Goal: Use online tool/utility: Use online tool/utility

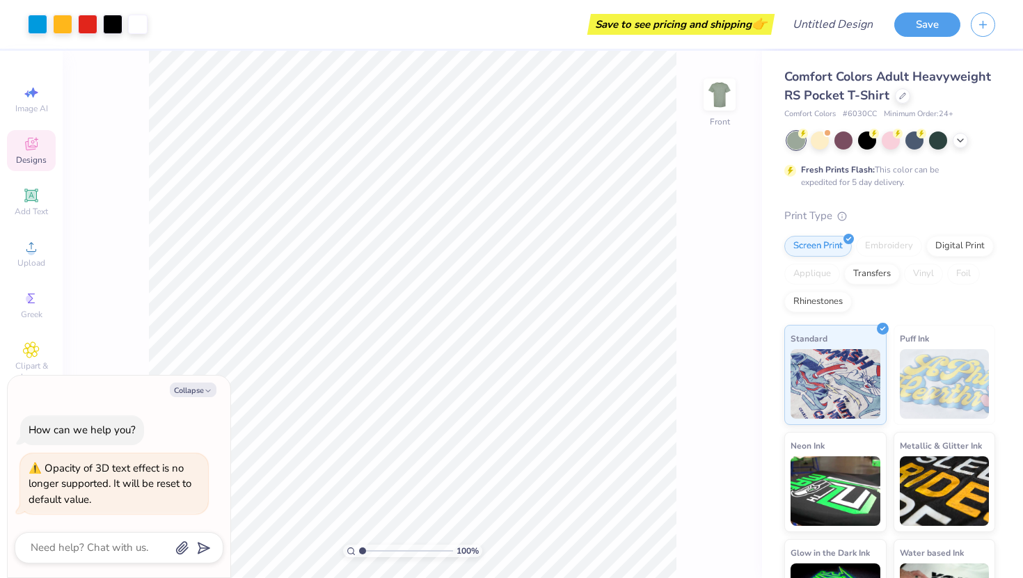
click at [27, 146] on icon at bounding box center [31, 145] width 11 height 9
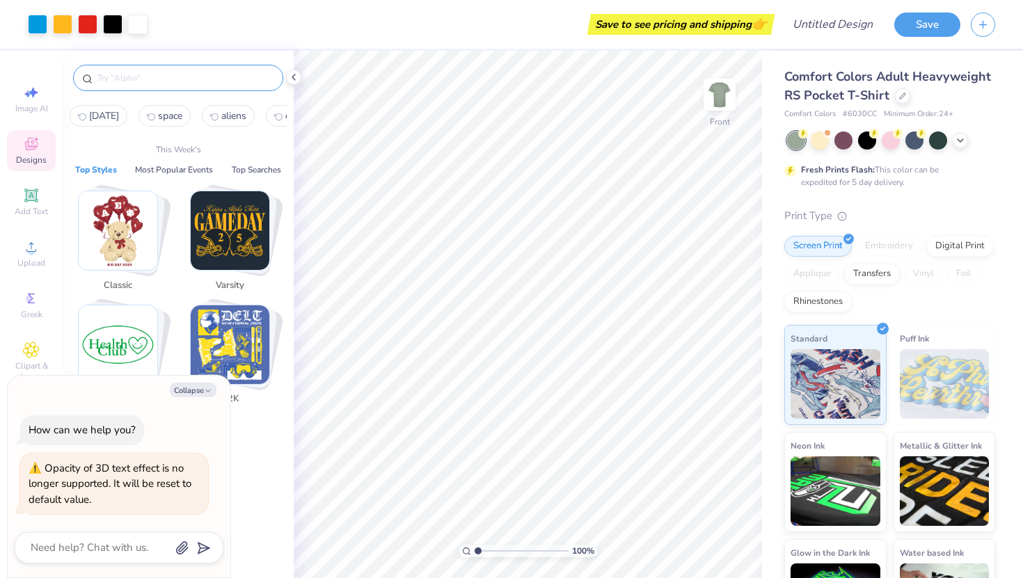
type textarea "x"
click at [230, 77] on input "text" at bounding box center [185, 78] width 178 height 14
click at [109, 113] on span "[DATE]" at bounding box center [104, 115] width 30 height 13
type input "[DATE]"
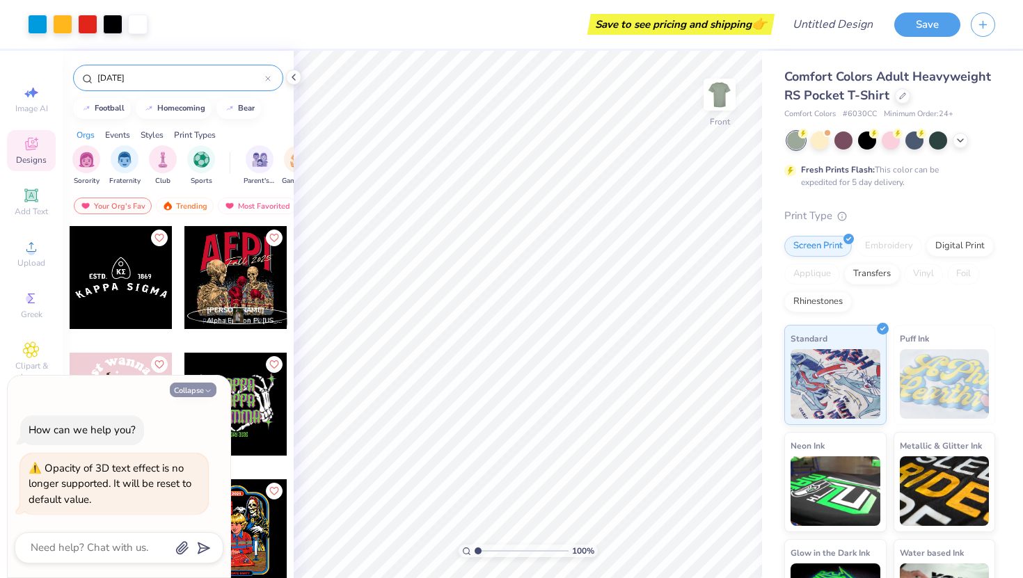
click at [207, 388] on icon "button" at bounding box center [208, 391] width 8 height 8
type textarea "x"
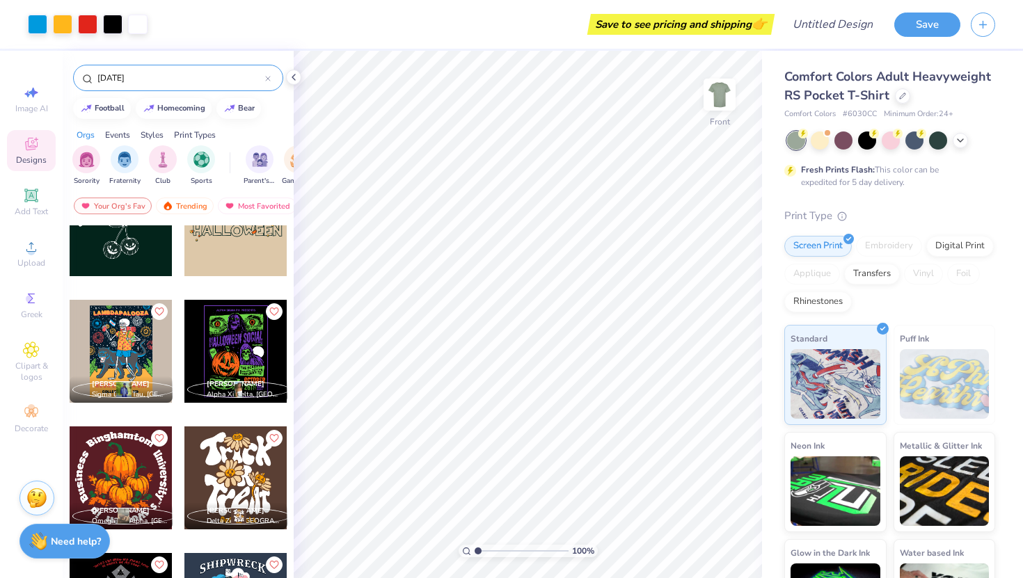
scroll to position [560, 0]
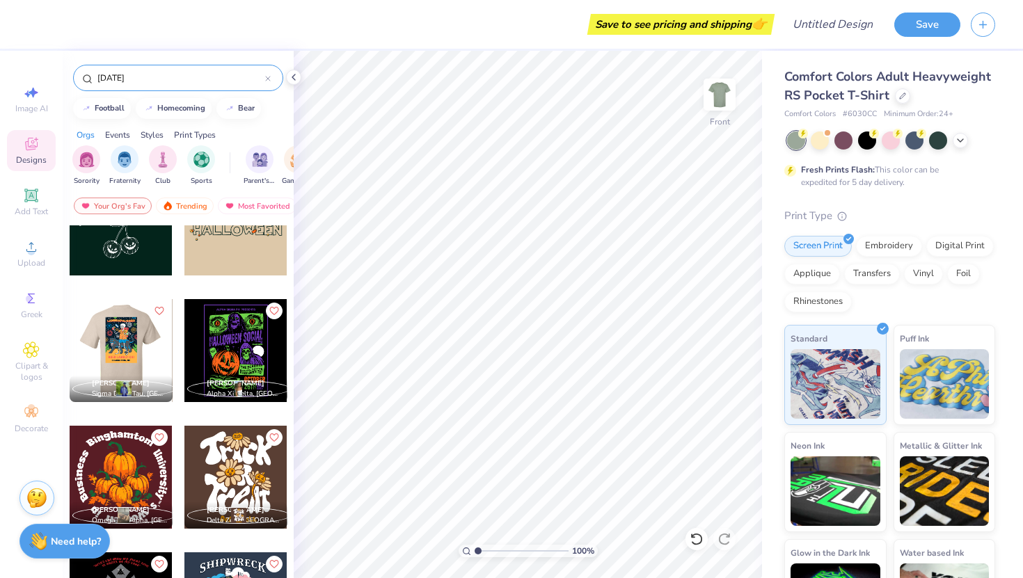
click at [129, 354] on div at bounding box center [120, 350] width 103 height 103
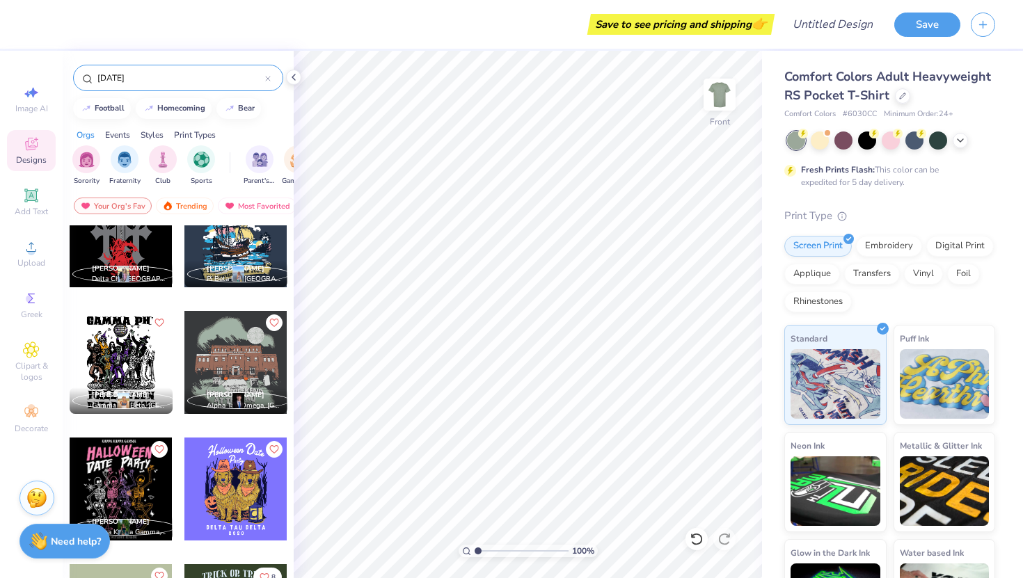
scroll to position [940, 0]
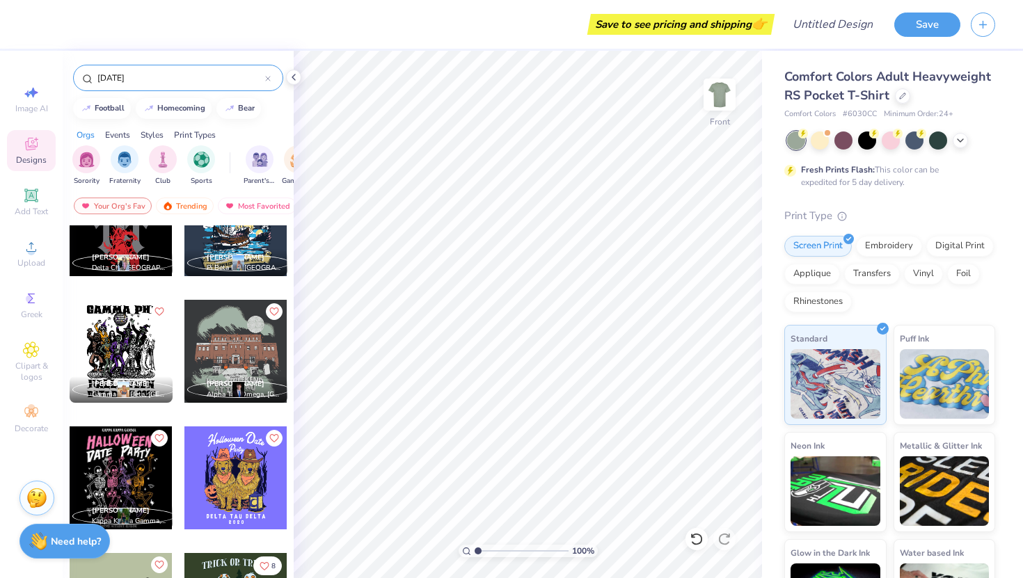
click at [129, 331] on div at bounding box center [121, 351] width 103 height 103
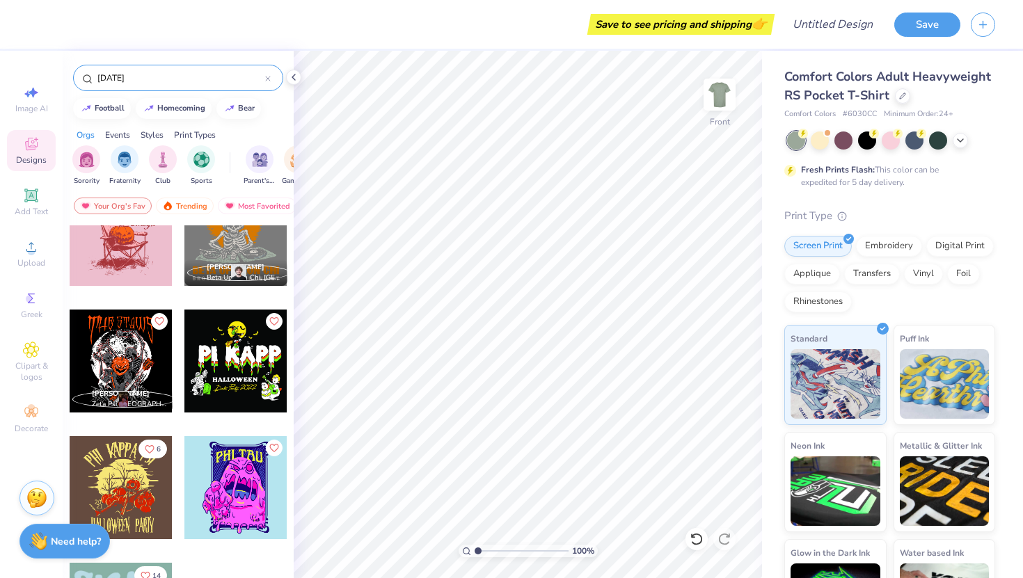
scroll to position [1688, 0]
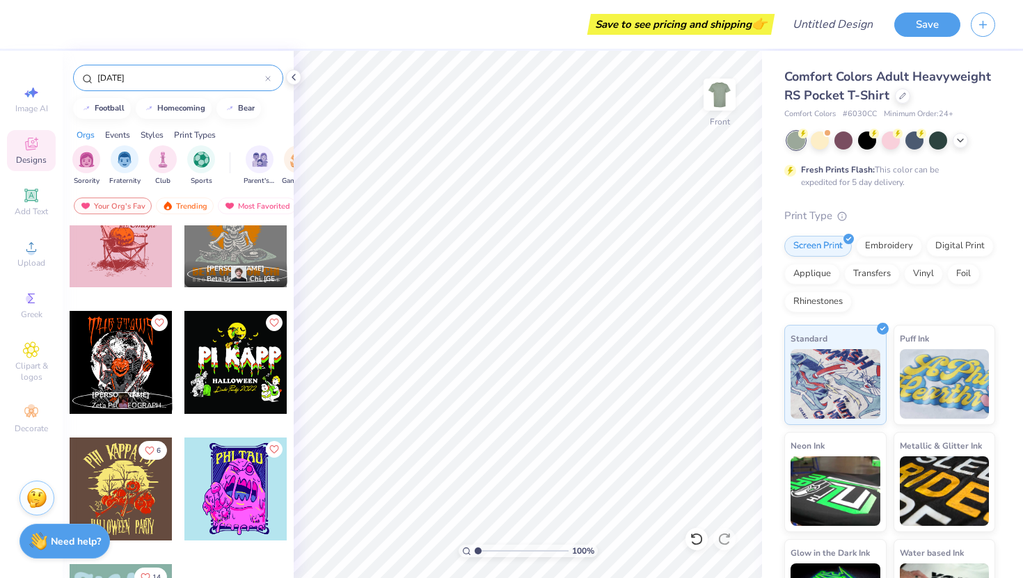
click at [132, 357] on div at bounding box center [121, 362] width 103 height 103
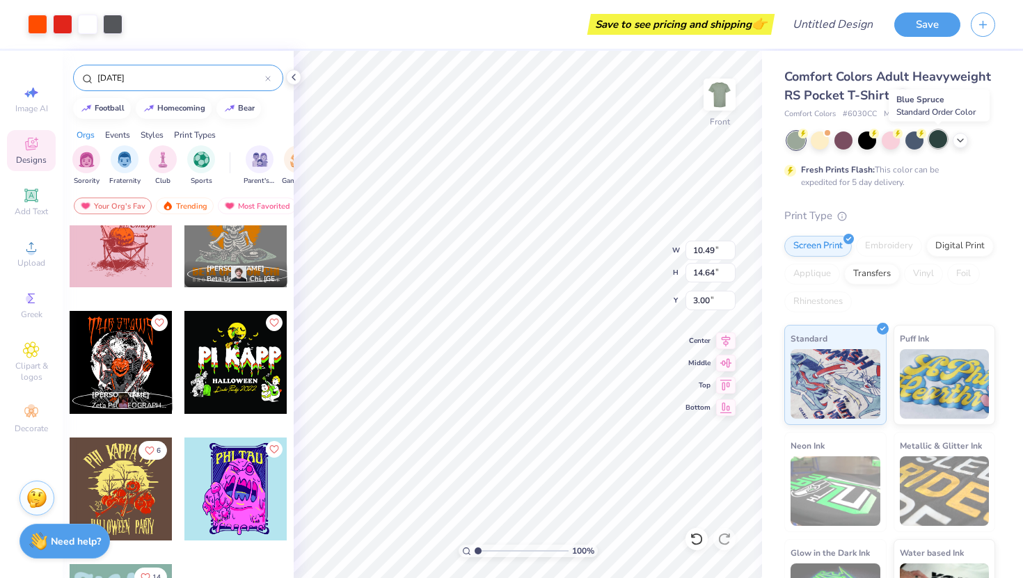
click at [944, 135] on div at bounding box center [938, 139] width 18 height 18
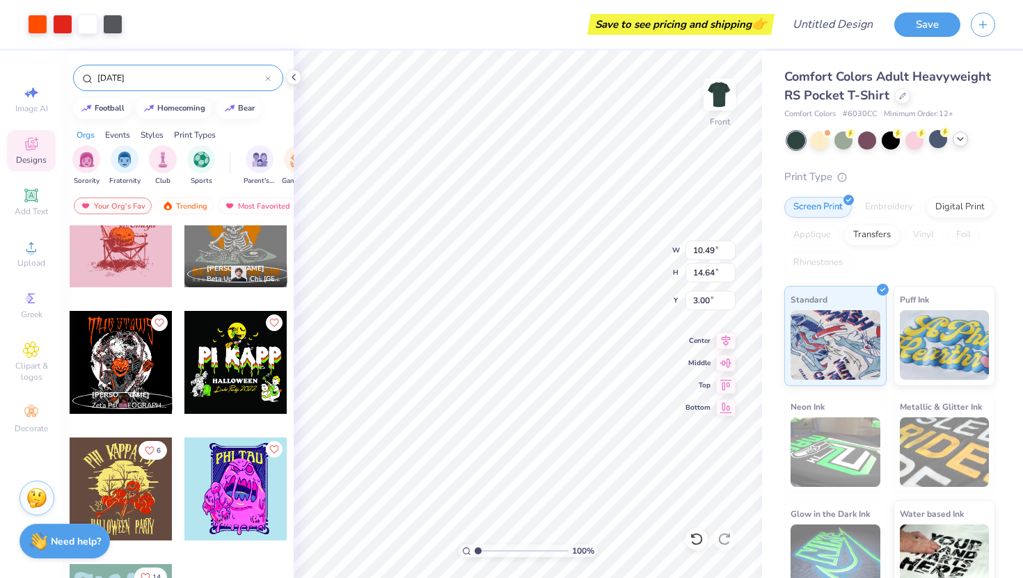
click at [963, 143] on icon at bounding box center [960, 139] width 11 height 11
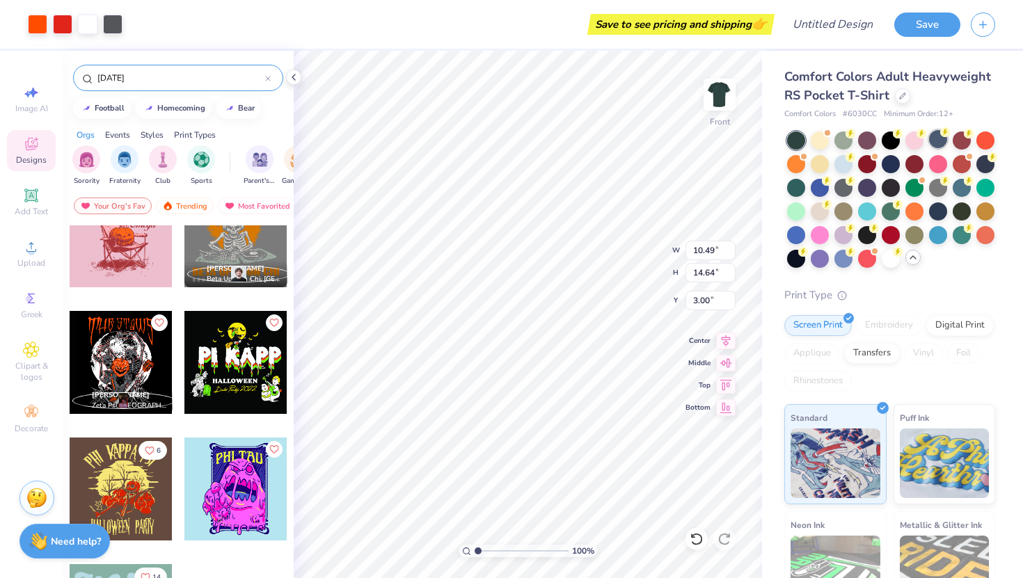
click at [934, 139] on div at bounding box center [938, 139] width 18 height 18
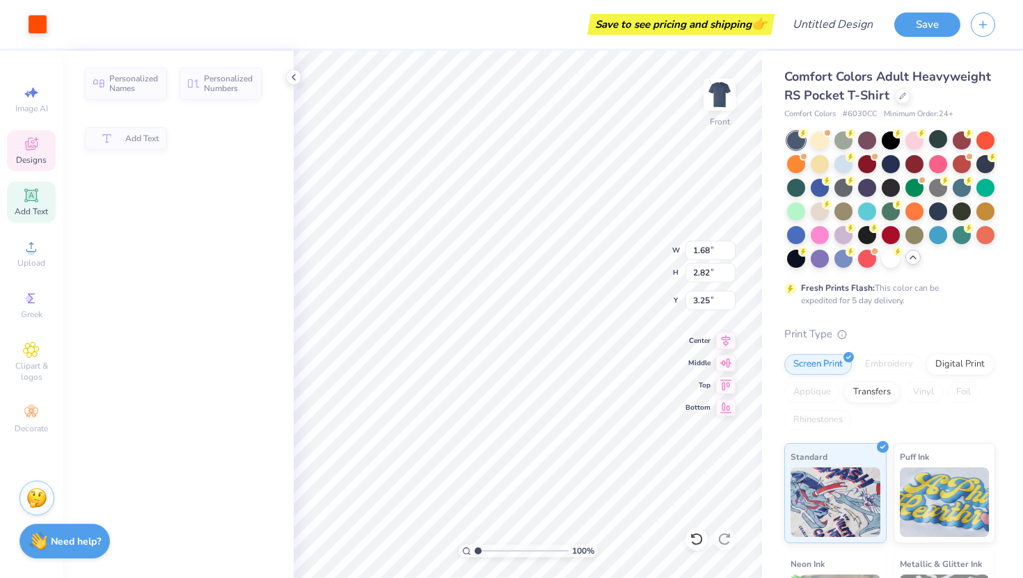
type input "1.68"
type input "2.82"
type input "3.25"
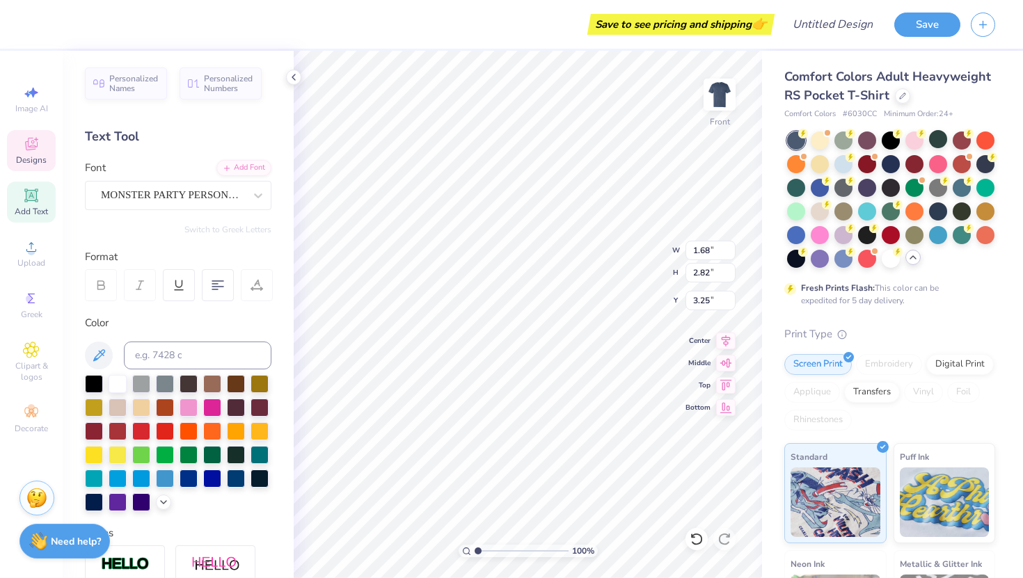
type input "1.05"
type input "4.46"
type input "3.16"
type input "1.61"
type input "2.60"
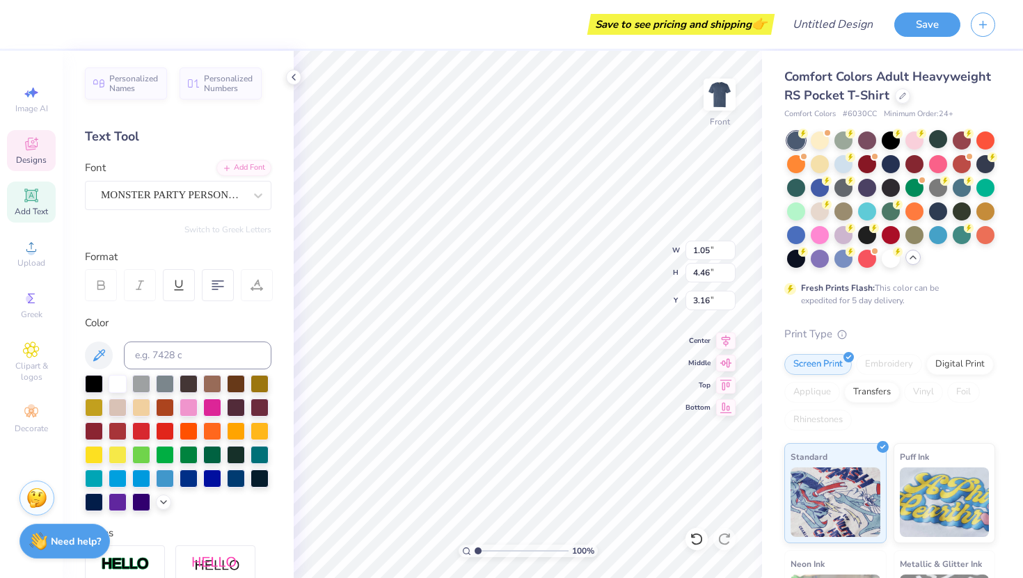
type input "3.25"
click at [694, 390] on span "Top" at bounding box center [698, 386] width 25 height 10
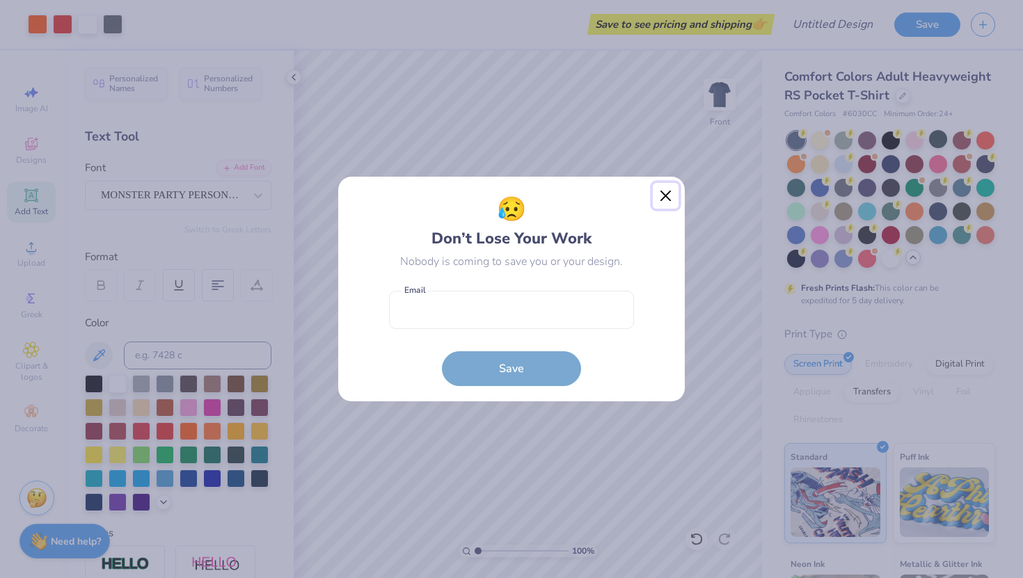
click at [669, 189] on button "Close" at bounding box center [666, 196] width 26 height 26
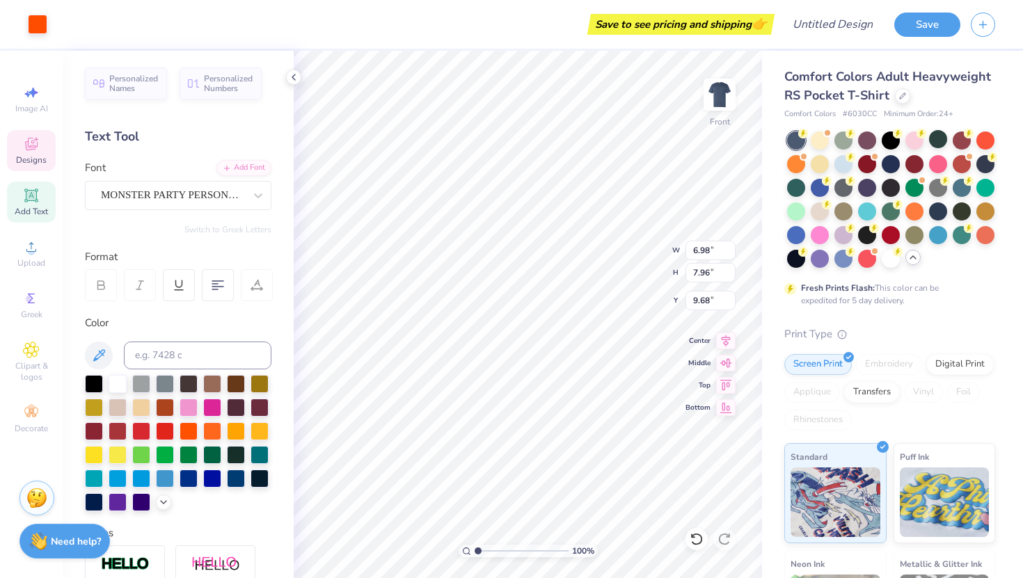
type input "1.00"
type input "1.93"
type input "3.25"
type input "0.79"
type input "1.95"
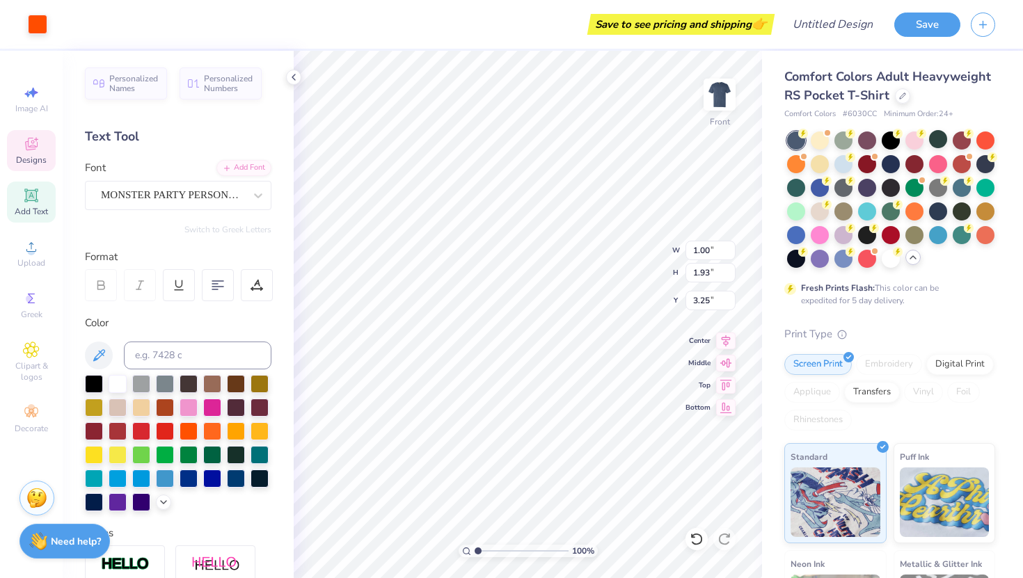
type input "3.29"
type input "1.00"
type input "1.93"
